Goal: Transaction & Acquisition: Book appointment/travel/reservation

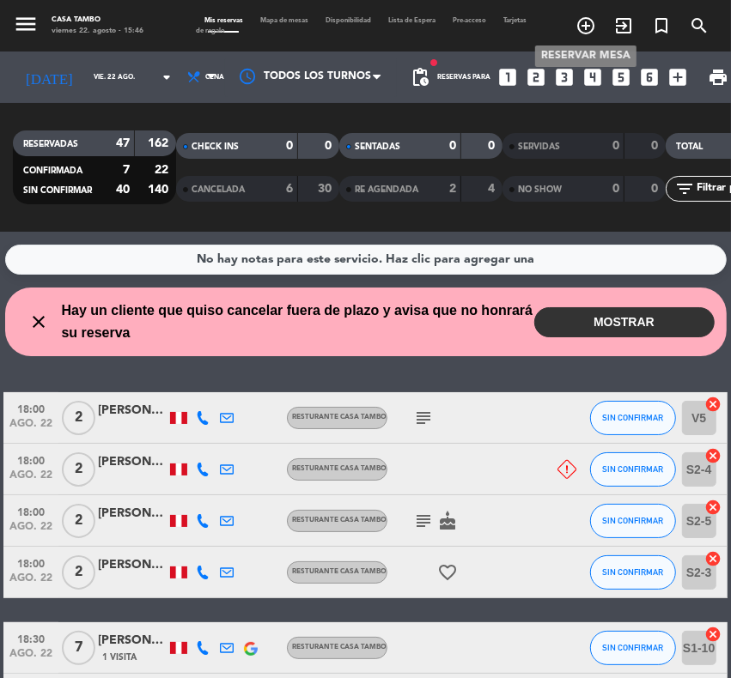
click at [588, 15] on icon "add_circle_outline" at bounding box center [585, 25] width 21 height 21
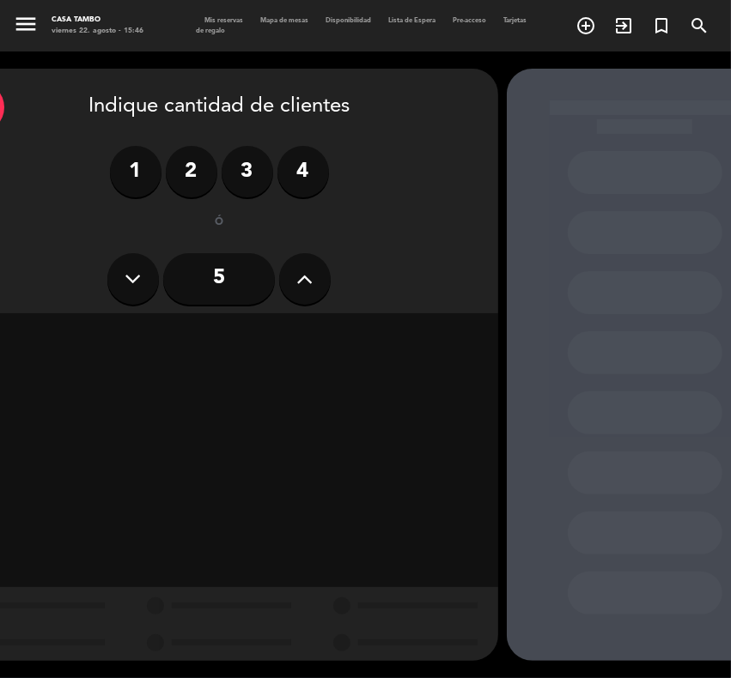
click at [305, 281] on icon at bounding box center [305, 279] width 16 height 26
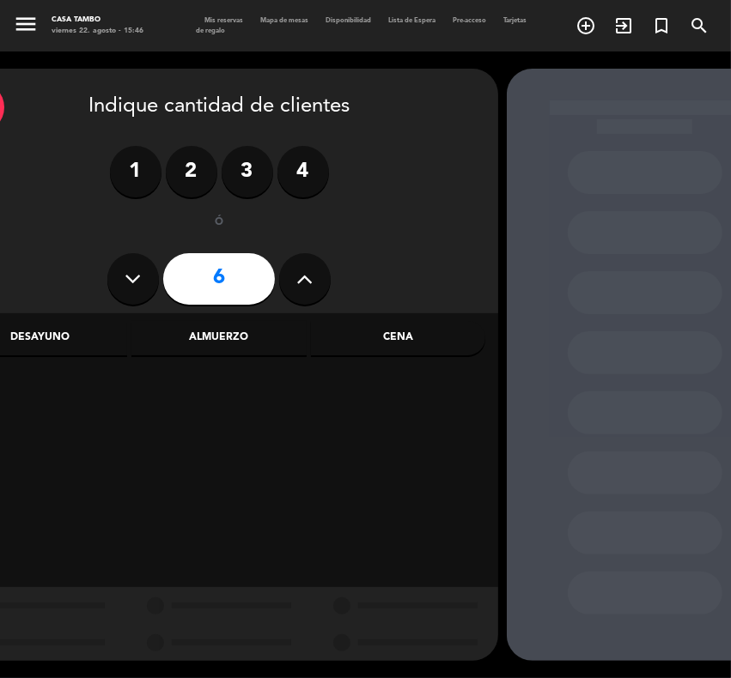
click at [305, 281] on icon at bounding box center [305, 279] width 16 height 26
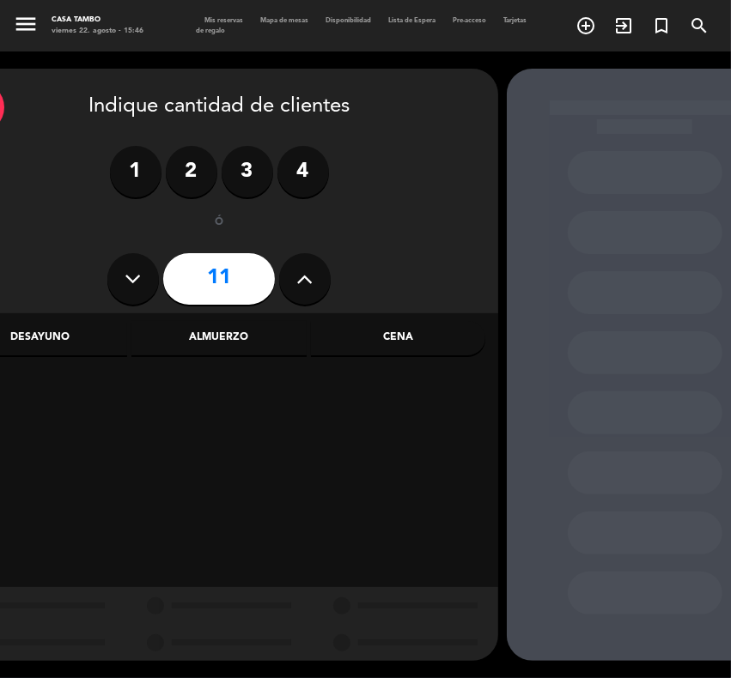
click at [305, 281] on icon at bounding box center [305, 279] width 16 height 26
type input "14"
click at [241, 330] on div "Almuerzo" at bounding box center [218, 338] width 174 height 34
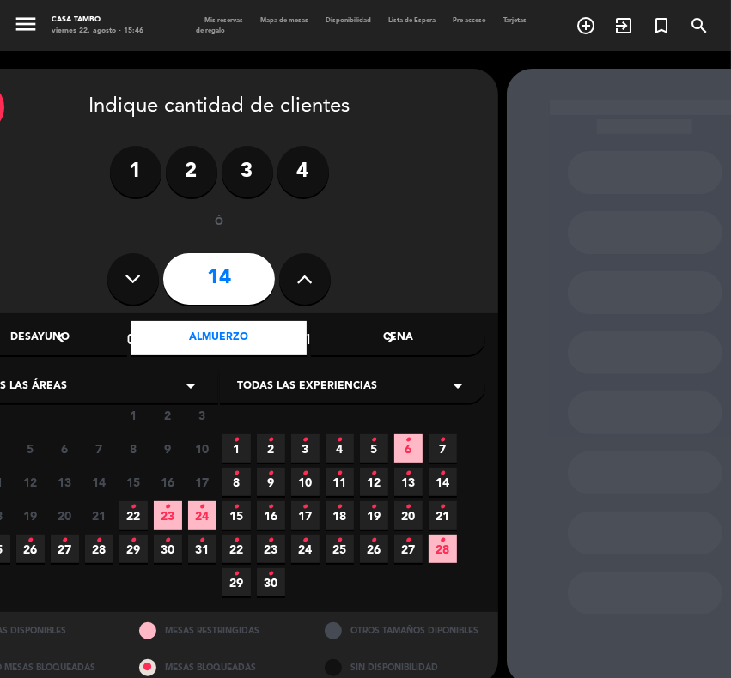
click at [315, 389] on span "Todas las experiencias" at bounding box center [307, 387] width 140 height 17
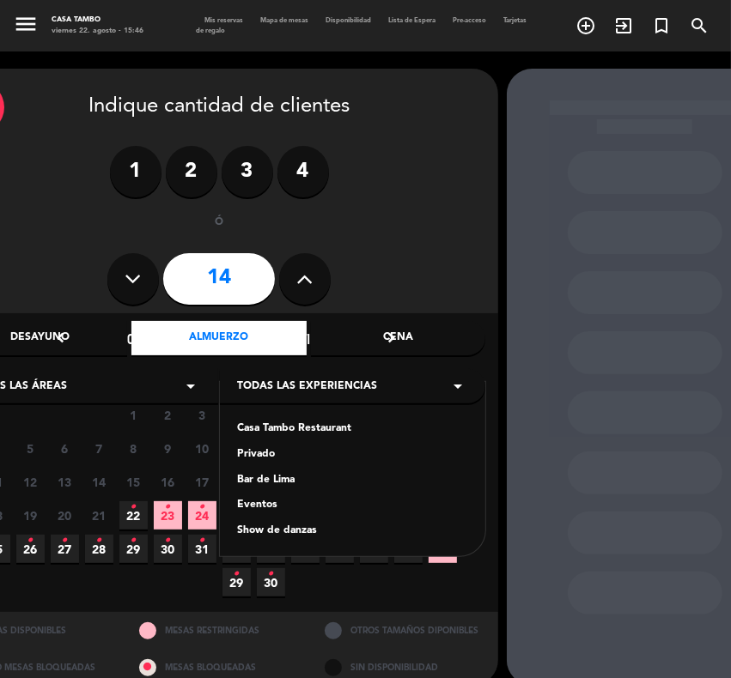
click at [293, 417] on div "Casa Tambo Restaurant Privado Bar de Lima Eventos Show de danzas" at bounding box center [352, 469] width 265 height 174
click at [299, 431] on div "Casa Tambo Restaurant" at bounding box center [352, 429] width 231 height 17
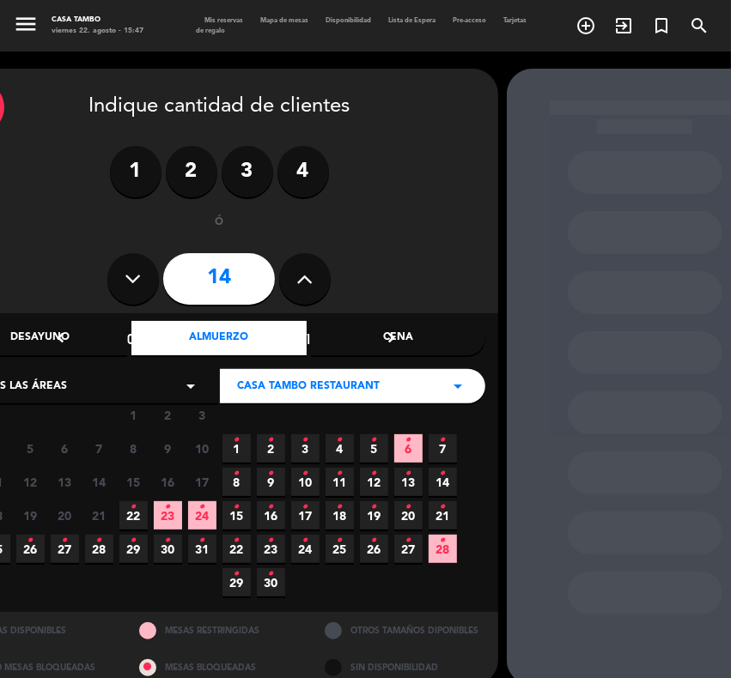
click at [199, 542] on icon "•" at bounding box center [202, 540] width 6 height 27
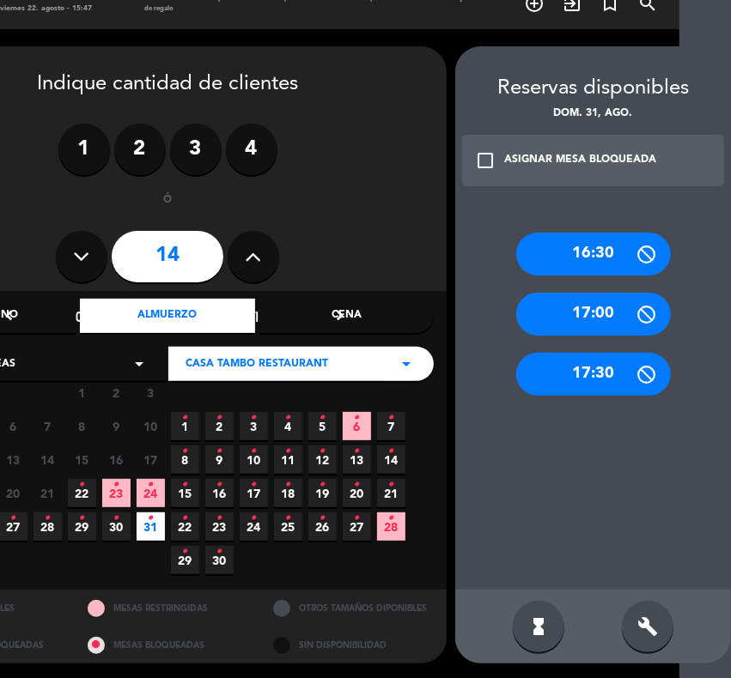
click at [644, 611] on div "build" at bounding box center [647, 627] width 52 height 52
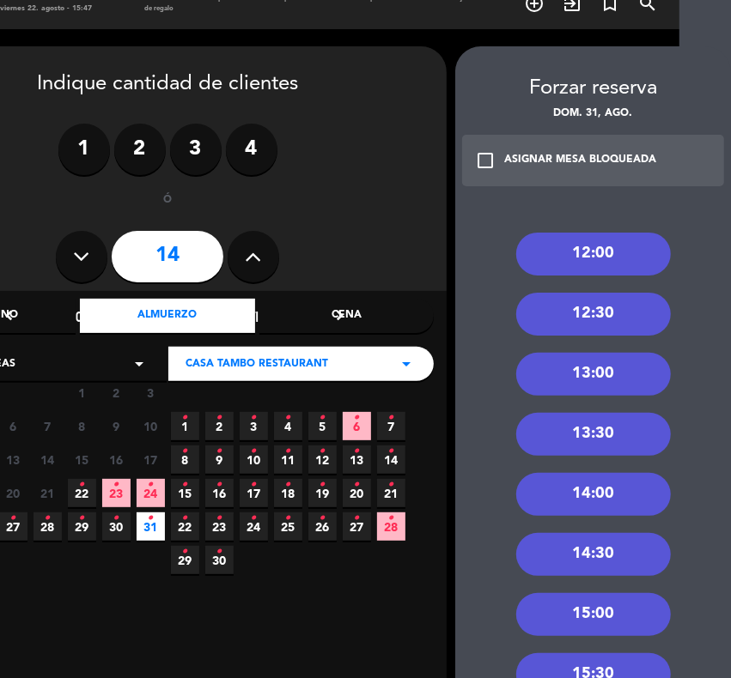
click at [601, 425] on div "13:30" at bounding box center [593, 434] width 155 height 43
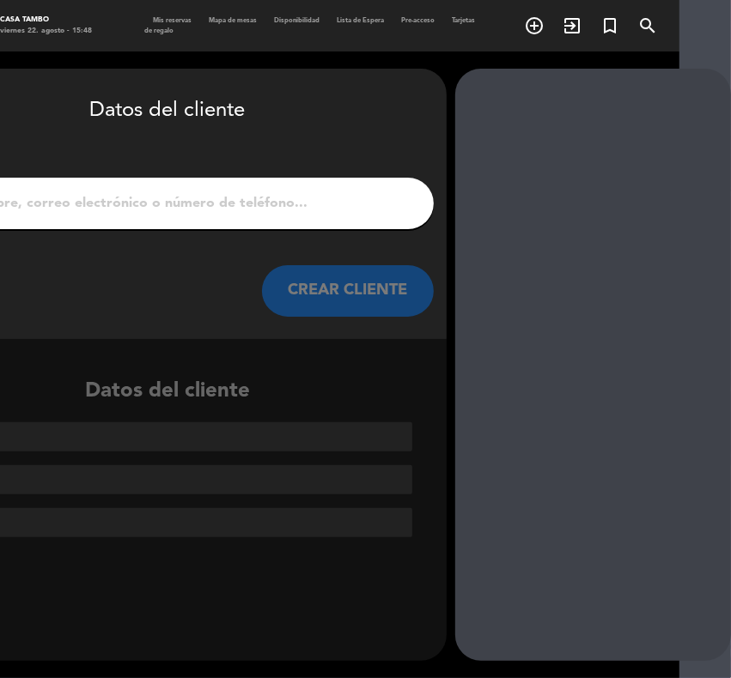
click at [228, 202] on input "1" at bounding box center [167, 203] width 506 height 24
paste input "[PERSON_NAME]"
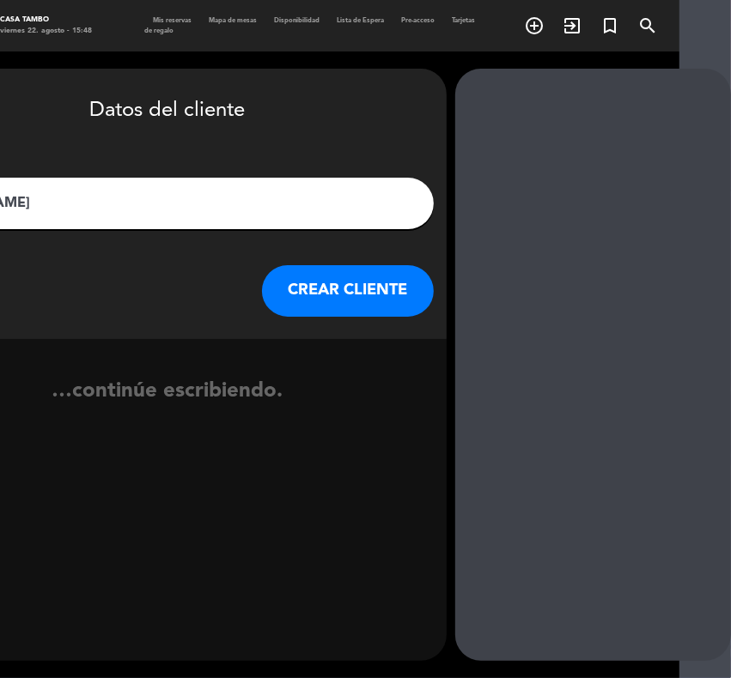
type input "[PERSON_NAME]"
click at [326, 285] on button "CREAR CLIENTE" at bounding box center [348, 291] width 172 height 52
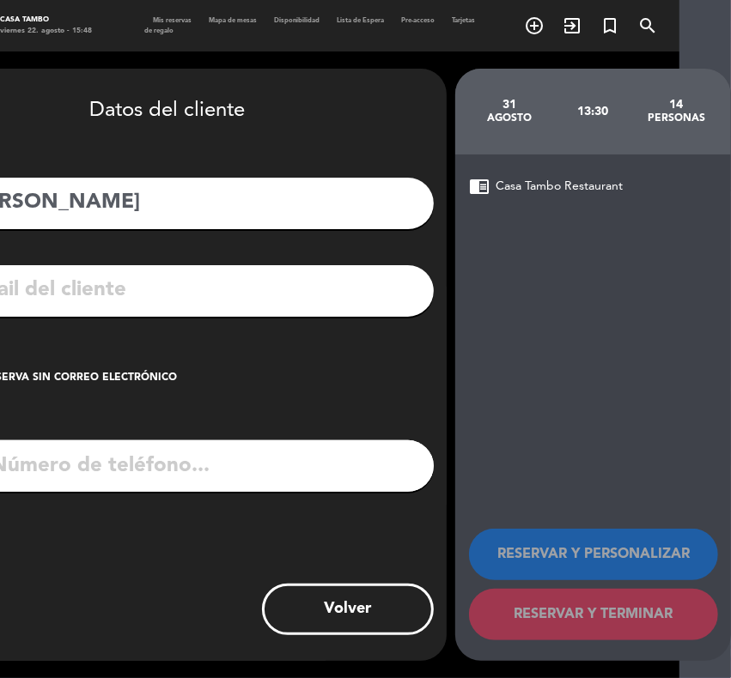
click at [268, 469] on input "tel" at bounding box center [190, 466] width 488 height 52
paste input "999723023"
type input "999723023"
click at [376, 289] on input "text" at bounding box center [193, 290] width 456 height 35
paste input "[EMAIL_ADDRESS][DOMAIN_NAME]"
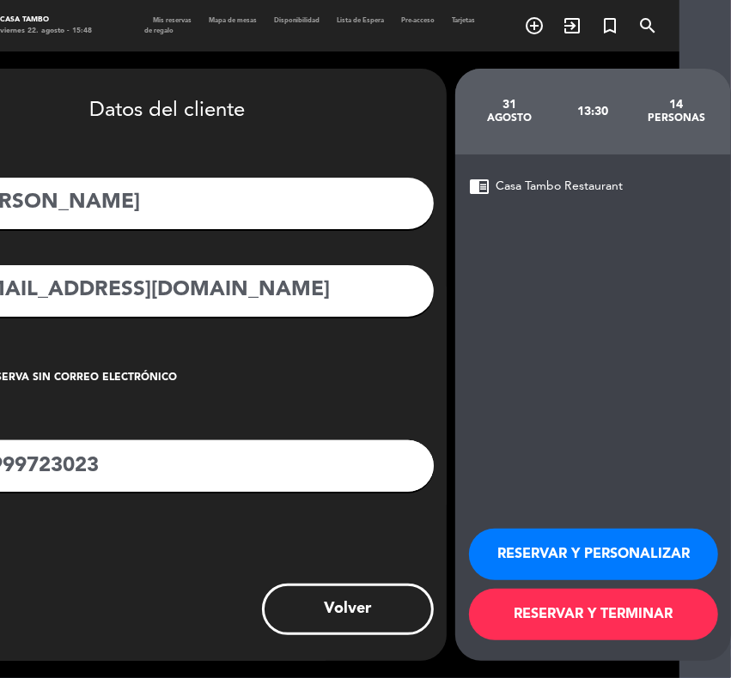
type input "[EMAIL_ADDRESS][DOMAIN_NAME]"
click at [679, 556] on div "menu Casa Tambo viernes 22. agosto - 15:48 Mis reservas Mapa de mesas Disponibi…" at bounding box center [313, 339] width 731 height 678
click at [616, 547] on button "RESERVAR Y PERSONALIZAR" at bounding box center [593, 555] width 249 height 52
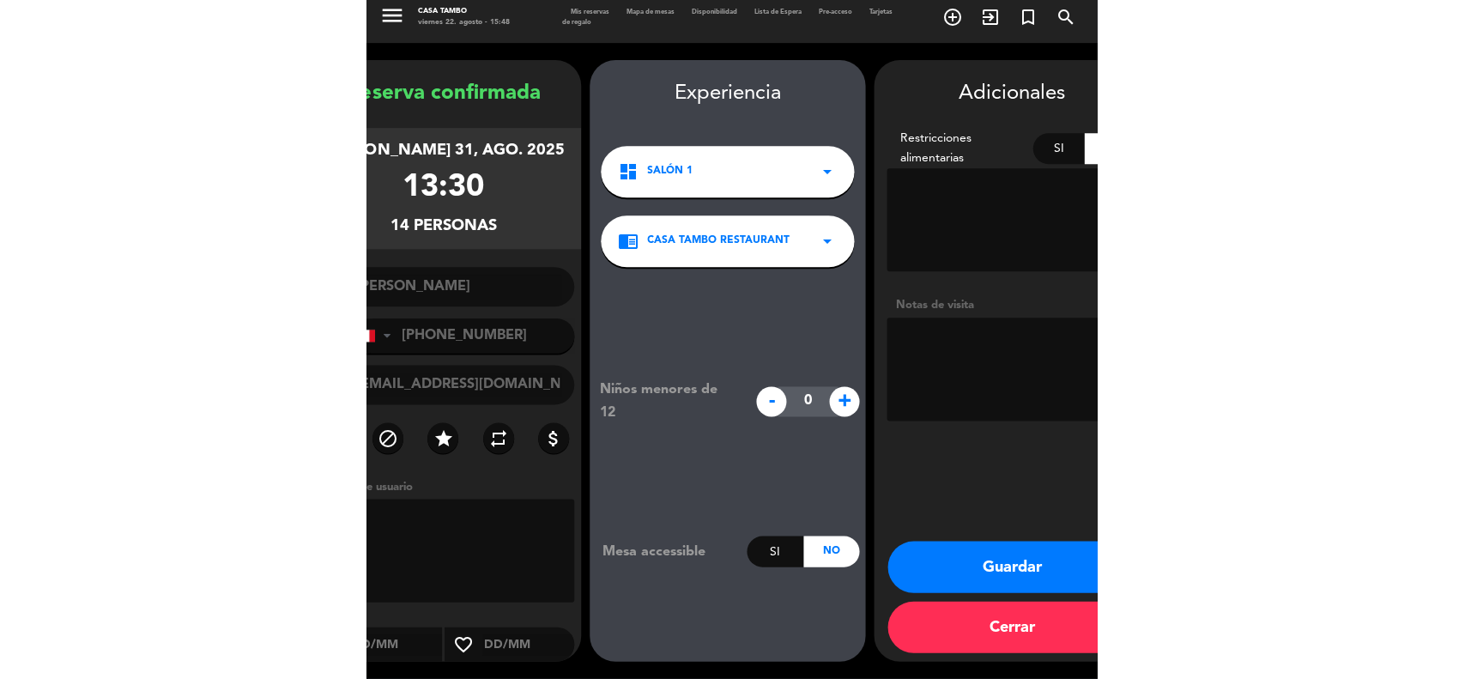
scroll to position [7, 0]
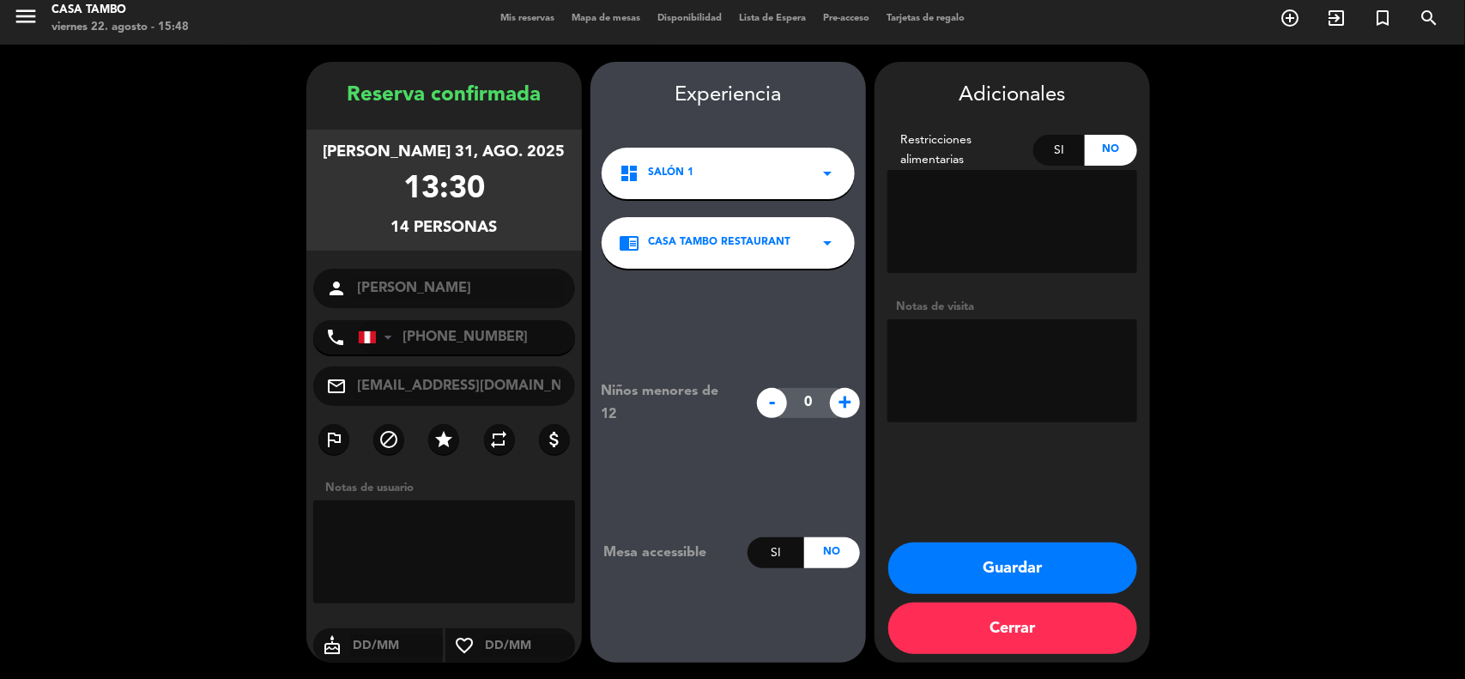
click at [730, 340] on textarea at bounding box center [1013, 370] width 250 height 103
type textarea "9 adultos y 4 niños"
click at [730, 406] on span "+" at bounding box center [845, 403] width 30 height 30
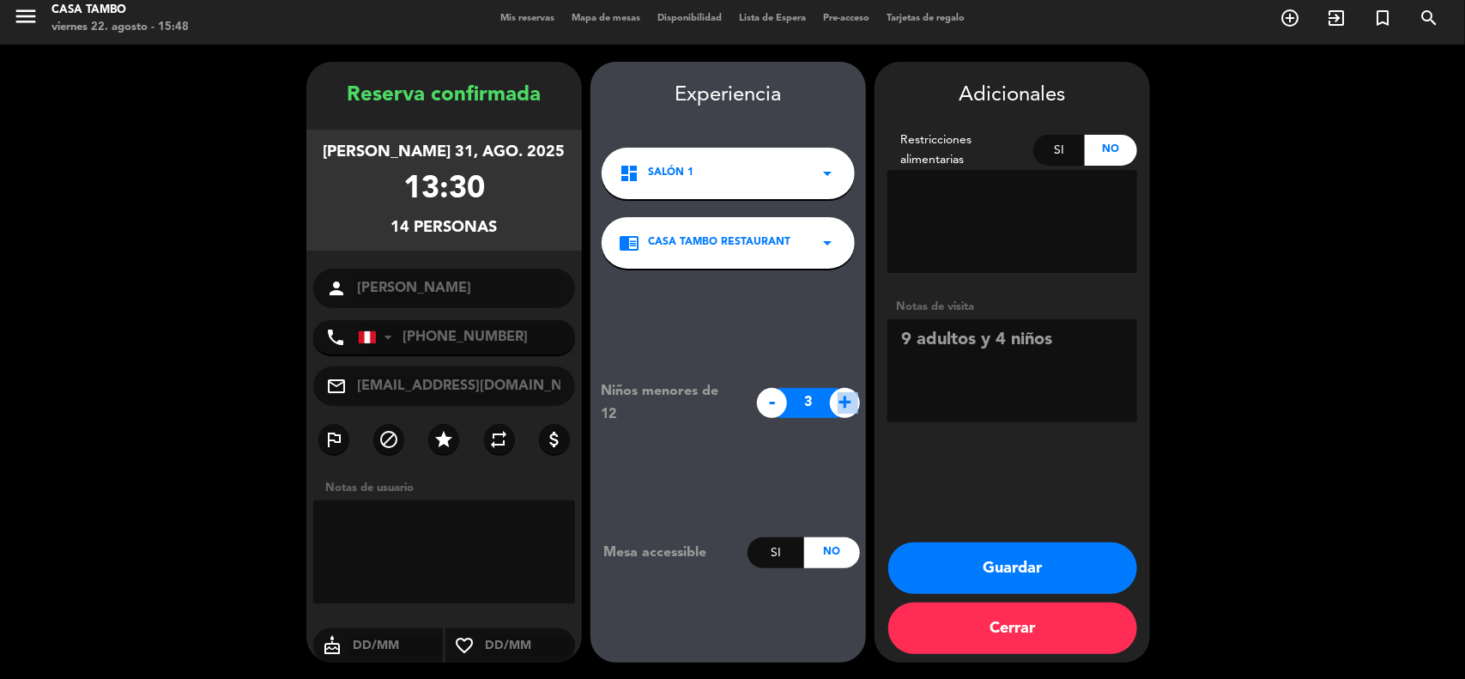
click at [730, 405] on span "+" at bounding box center [845, 403] width 30 height 30
type input "4"
click at [730, 562] on button "Guardar" at bounding box center [1012, 569] width 249 height 52
